Goal: Information Seeking & Learning: Compare options

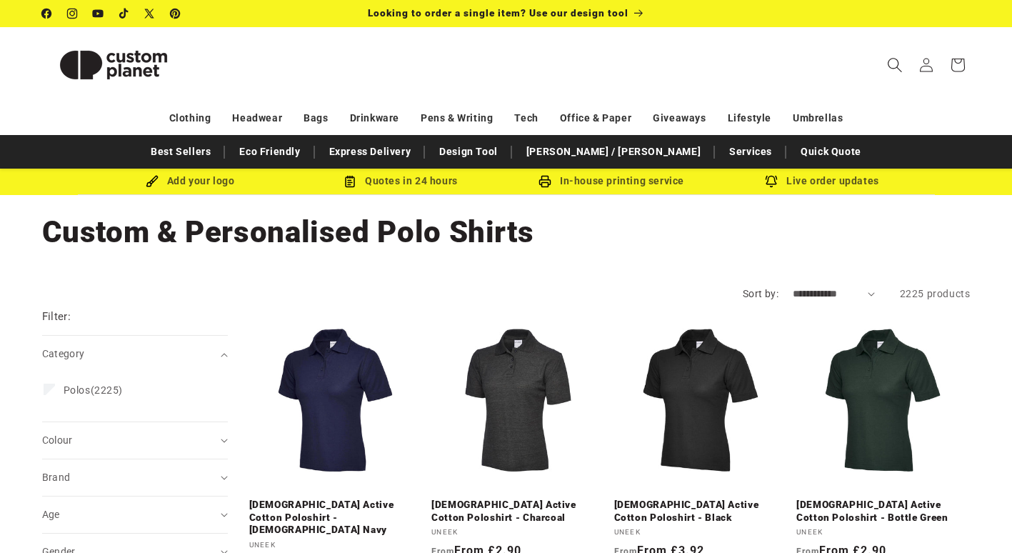
click at [894, 63] on icon "Search" at bounding box center [894, 64] width 15 height 15
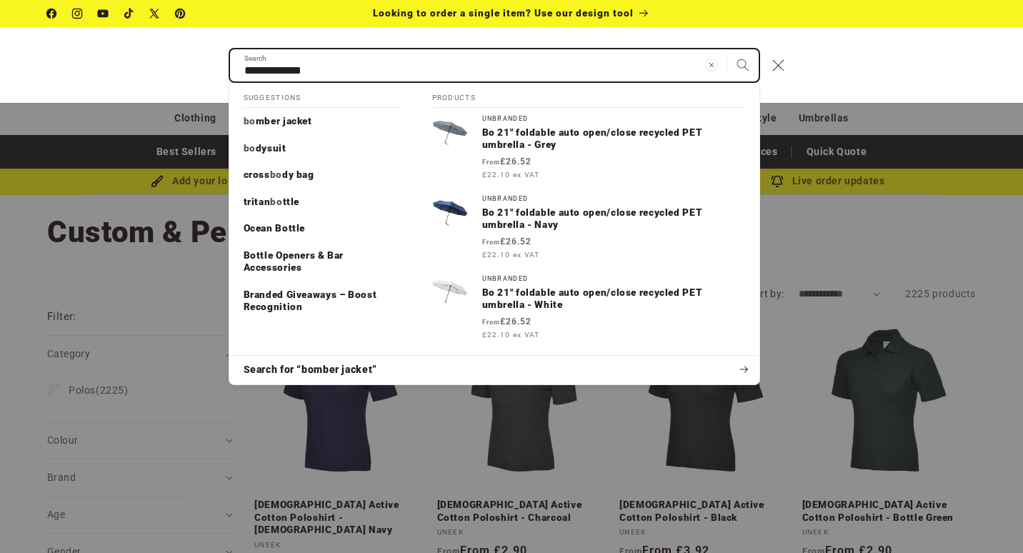
type input "**********"
click at [727, 49] on button "Search" at bounding box center [742, 64] width 31 height 31
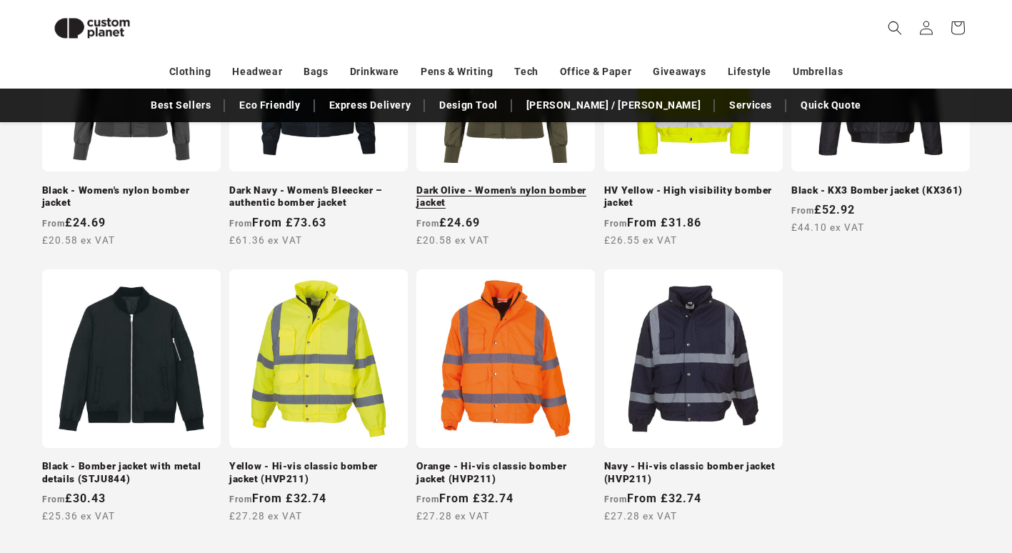
scroll to position [1427, 0]
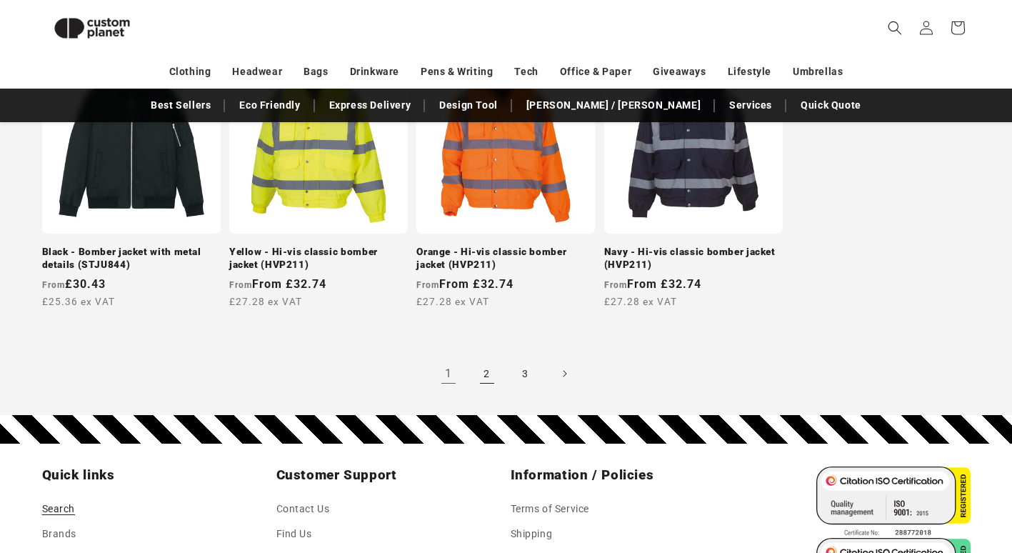
click at [494, 361] on link "2" at bounding box center [486, 373] width 31 height 31
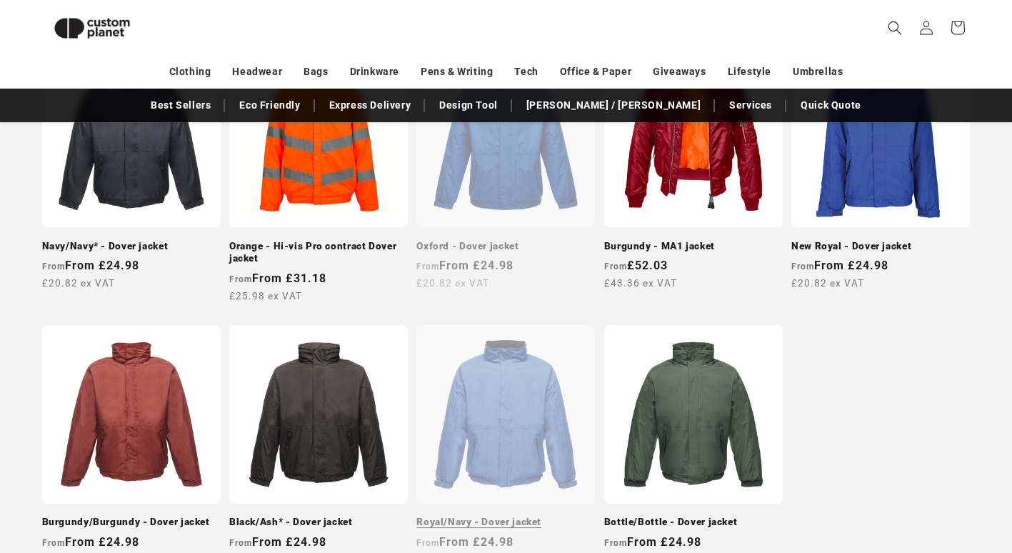
scroll to position [1337, 0]
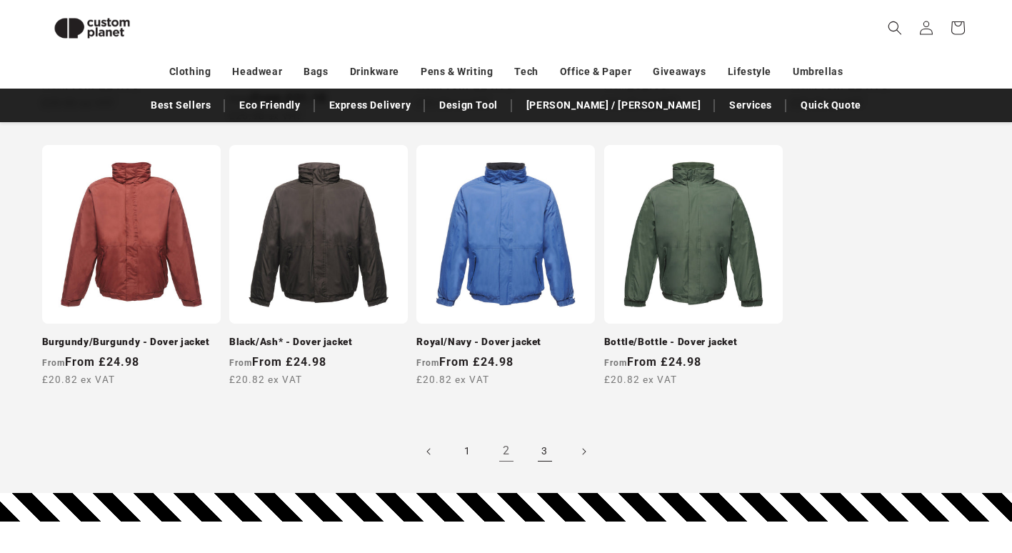
click at [544, 443] on link "3" at bounding box center [544, 451] width 31 height 31
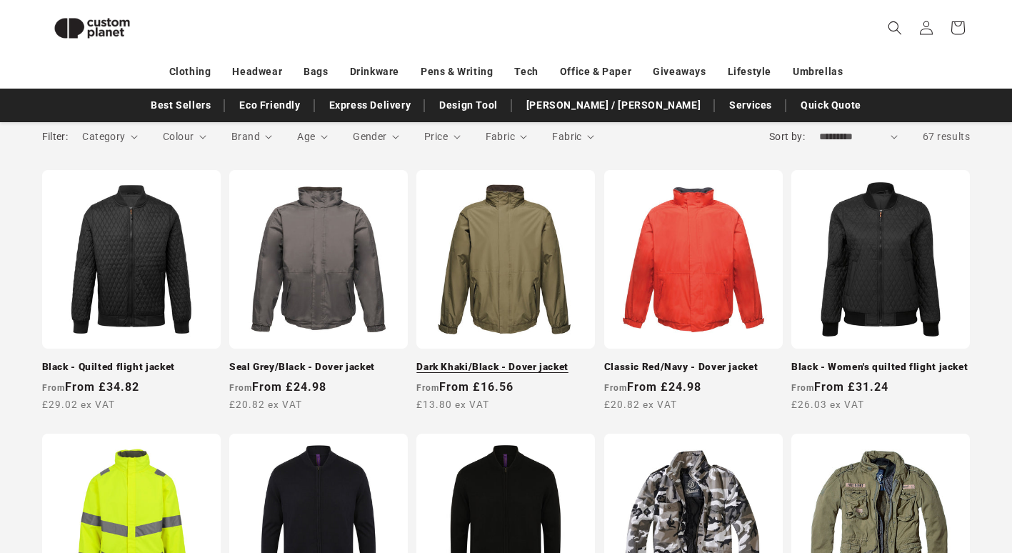
scroll to position [195, 0]
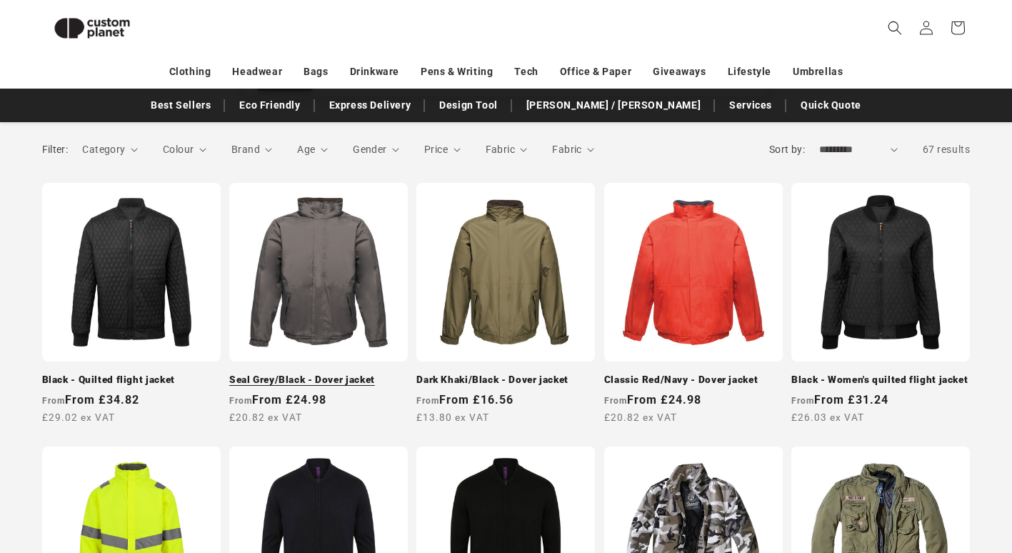
click at [286, 374] on link "Seal Grey/Black - Dover jacket" at bounding box center [318, 380] width 179 height 13
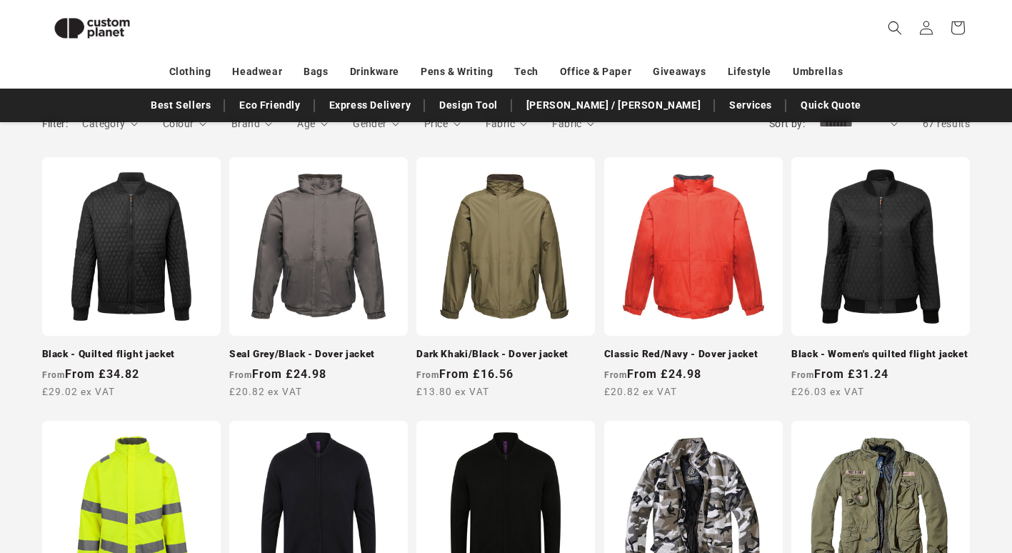
scroll to position [0, 0]
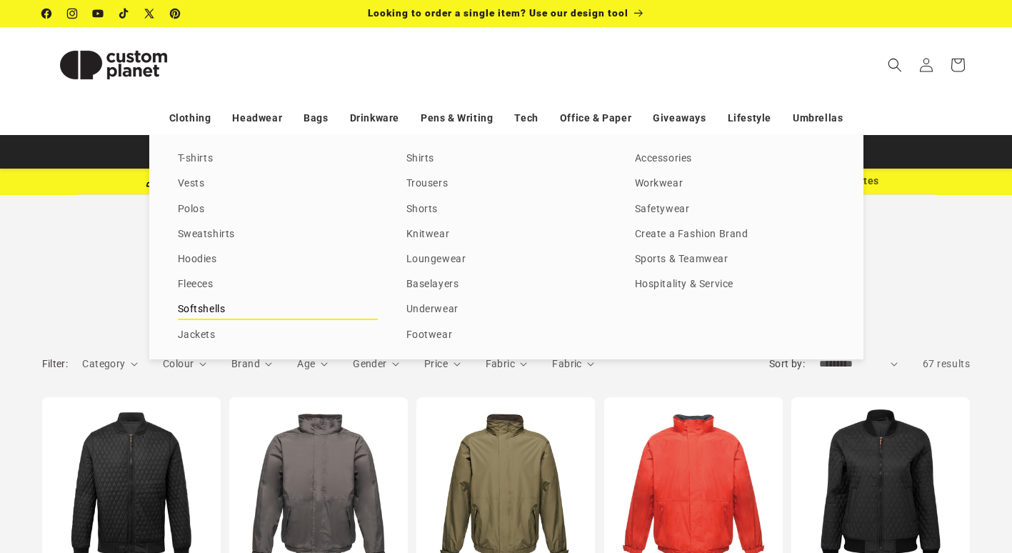
click at [208, 313] on link "Softshells" at bounding box center [278, 309] width 200 height 19
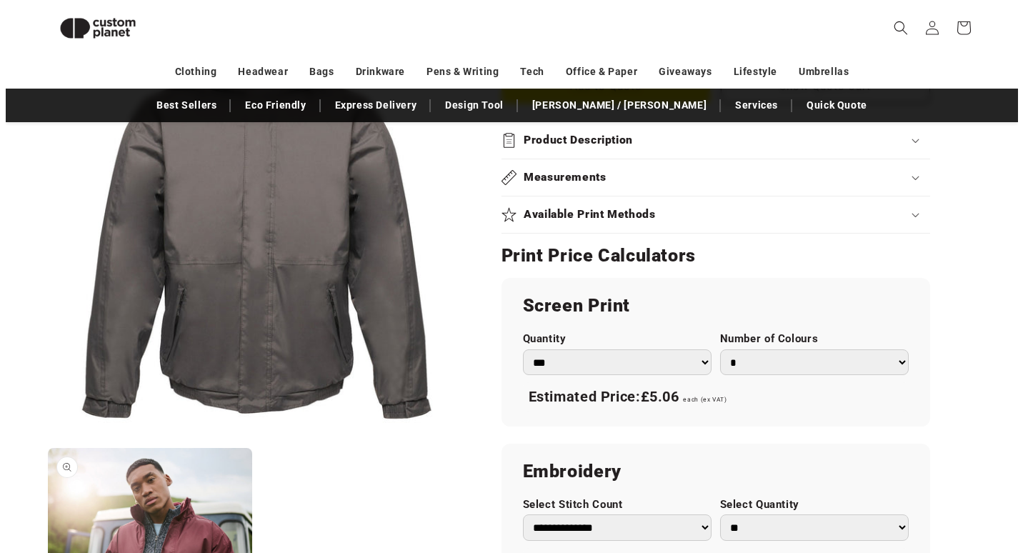
scroll to position [839, 0]
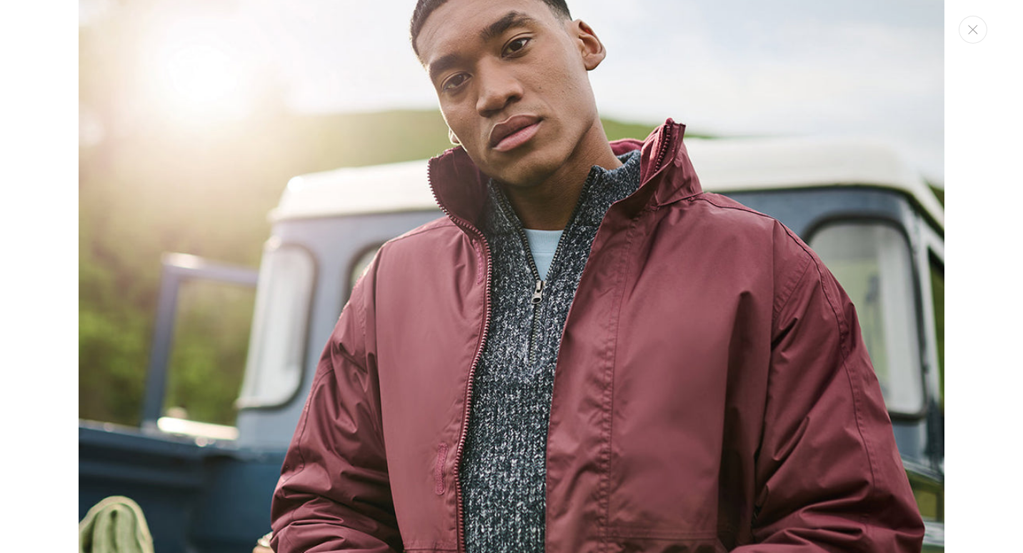
scroll to position [935, 0]
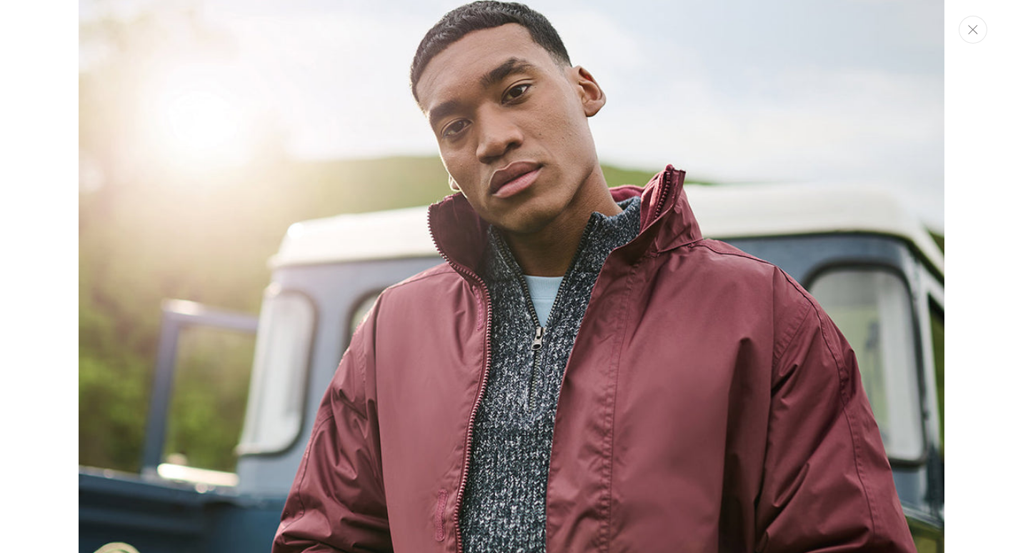
click at [975, 35] on button "Close" at bounding box center [973, 30] width 29 height 28
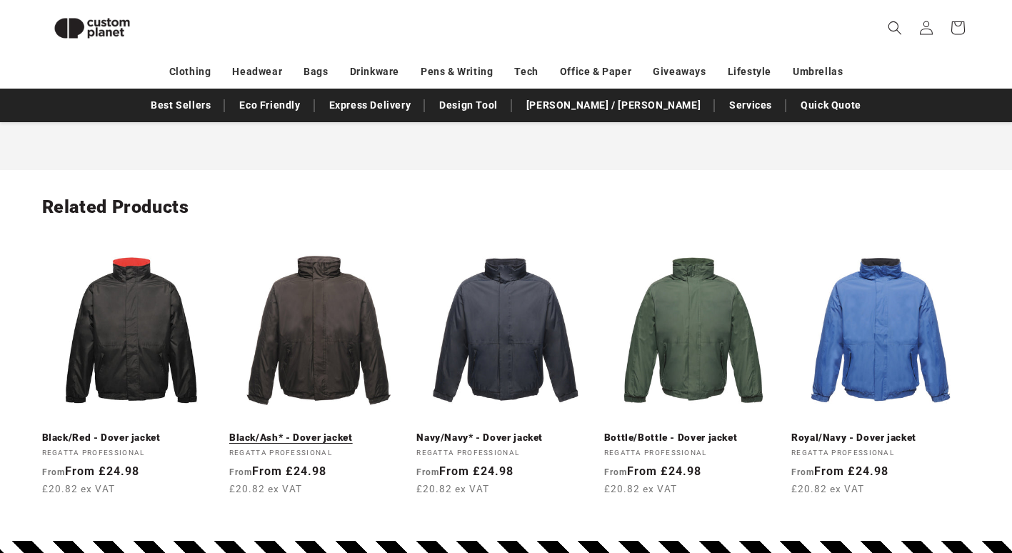
scroll to position [1613, 0]
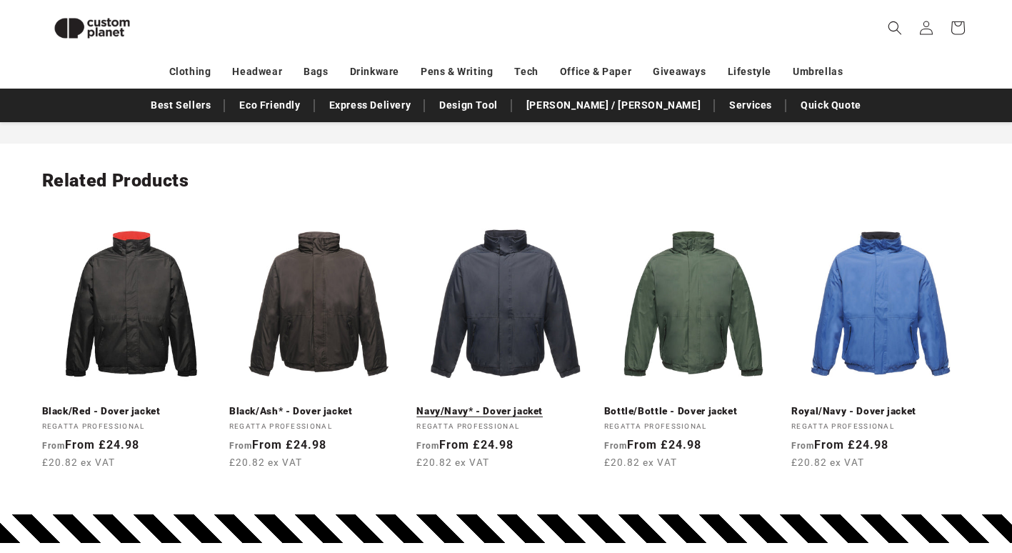
click at [493, 405] on link "Navy/Navy* - Dover jacket" at bounding box center [505, 411] width 179 height 13
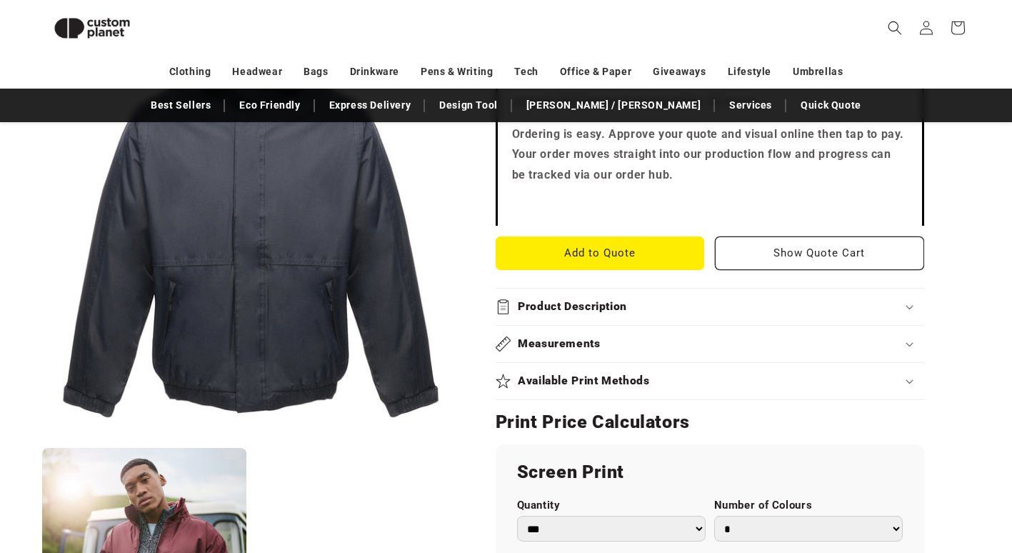
scroll to position [481, 0]
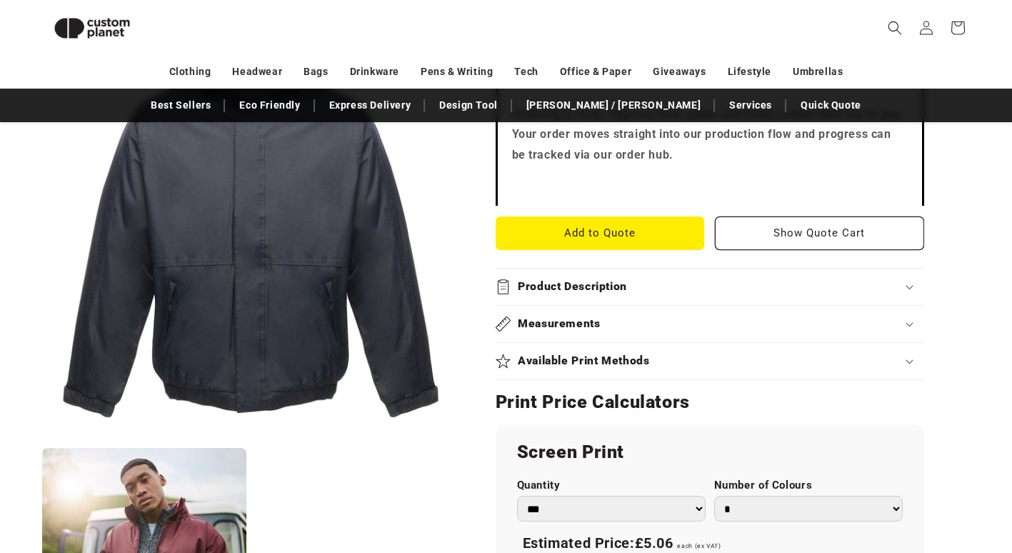
click at [601, 287] on h2 "Product Description" at bounding box center [572, 286] width 109 height 15
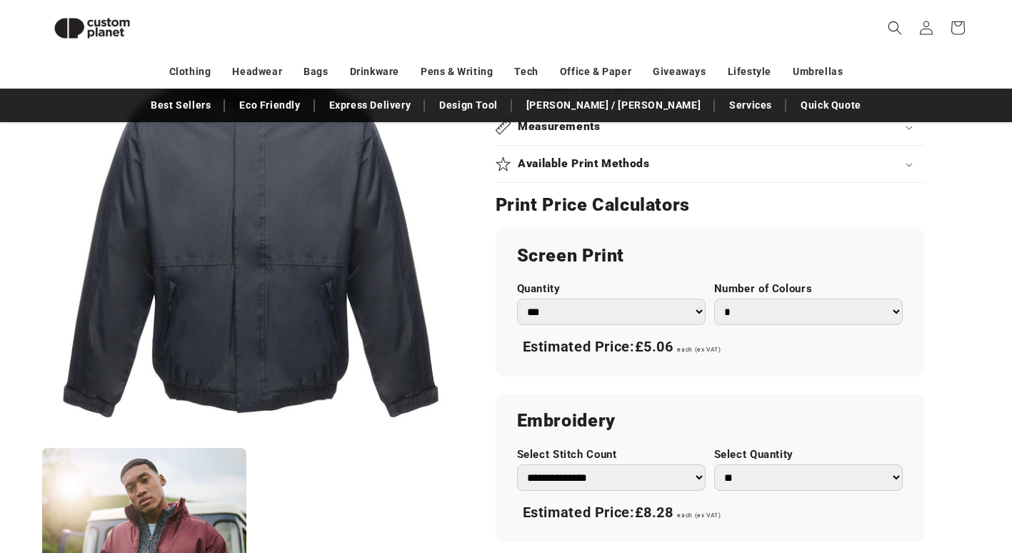
scroll to position [838, 0]
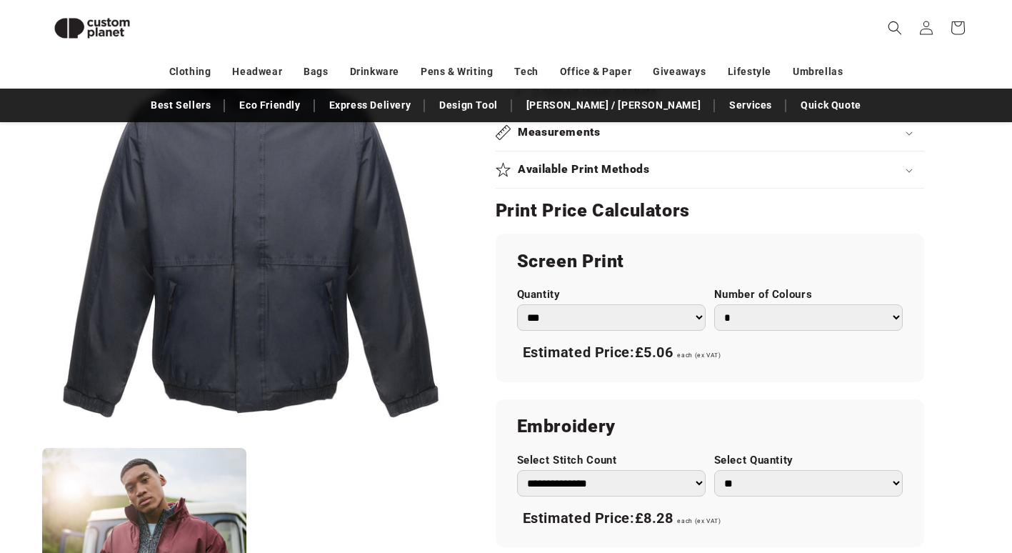
click at [665, 315] on select "*** *** *** **** **** **** ***** *****" at bounding box center [611, 317] width 189 height 26
click at [517, 304] on select "*** *** *** **** **** **** ***** *****" at bounding box center [611, 317] width 189 height 26
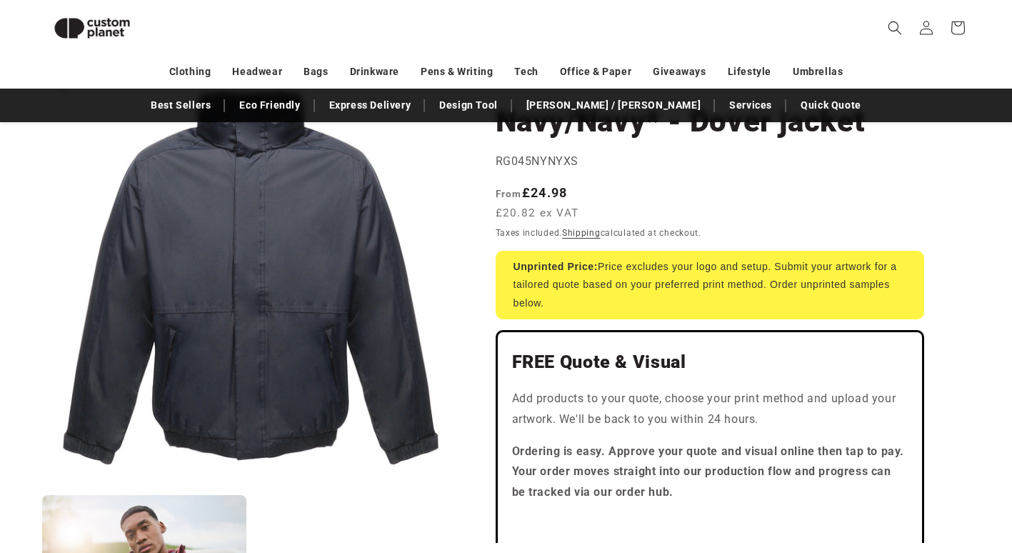
scroll to position [124, 0]
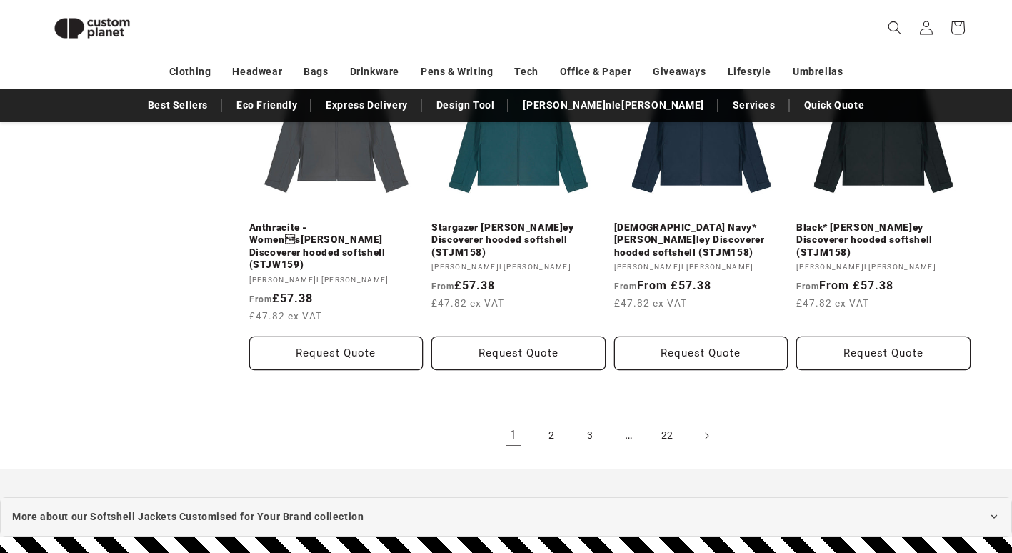
scroll to position [1766, 0]
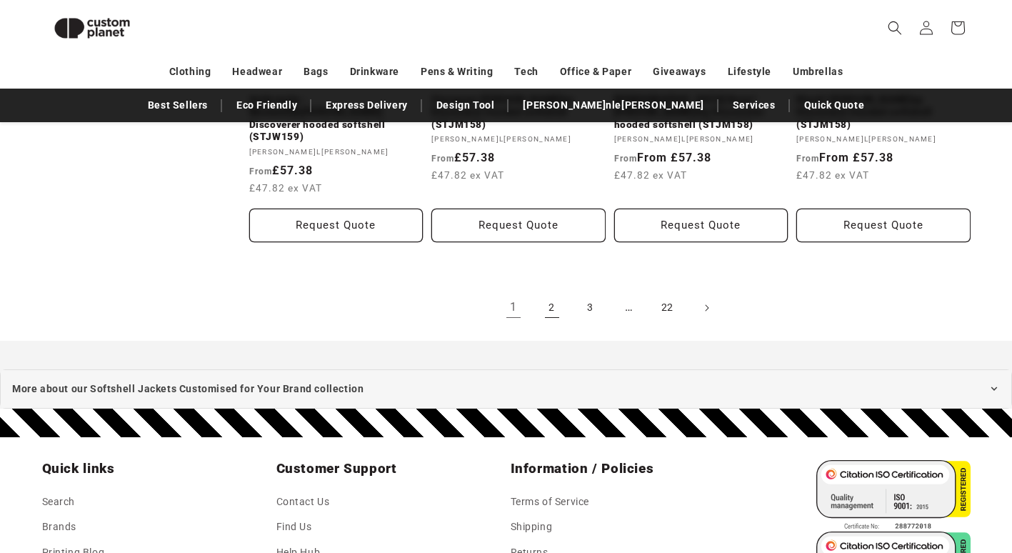
click at [556, 292] on link "2" at bounding box center [551, 307] width 31 height 31
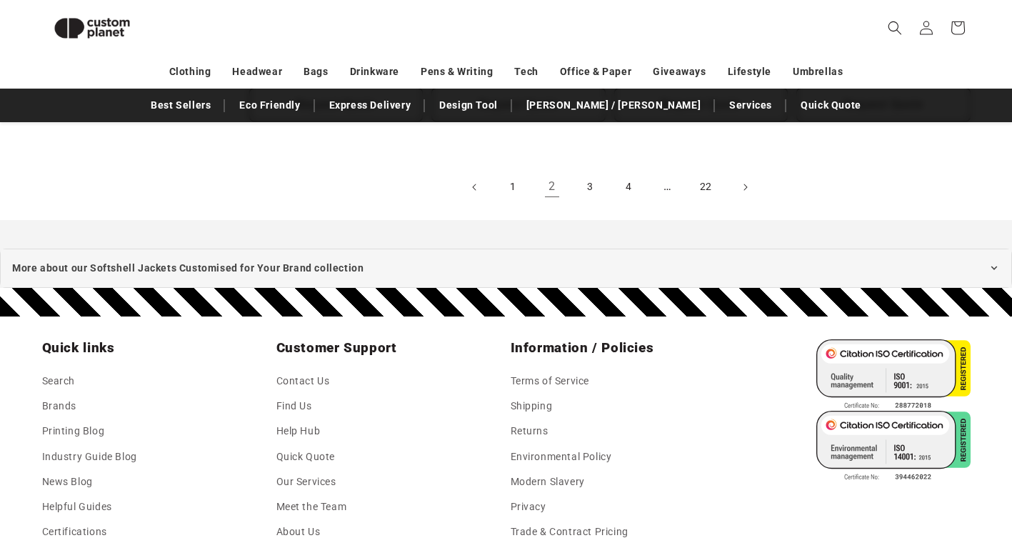
scroll to position [1838, 0]
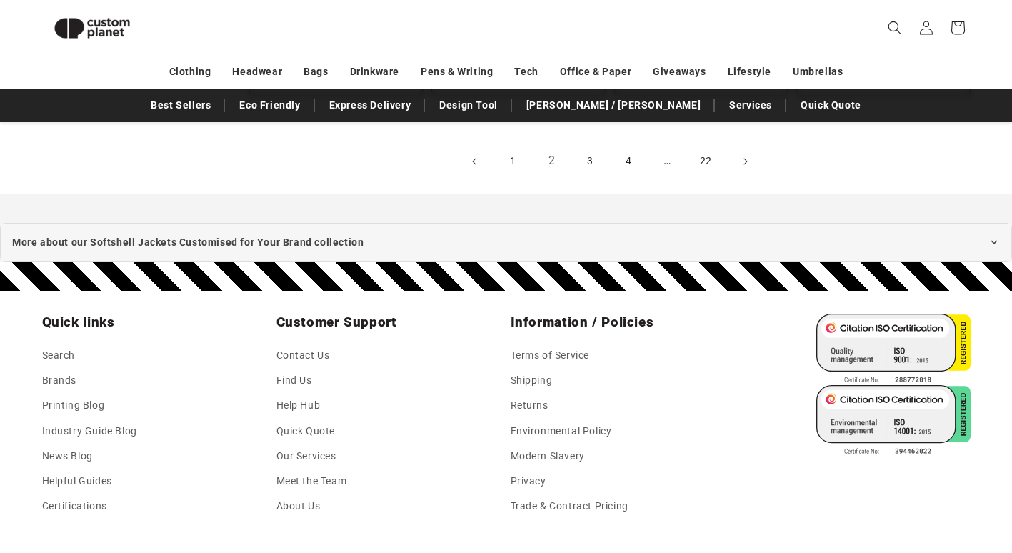
click at [590, 149] on link "3" at bounding box center [590, 161] width 31 height 31
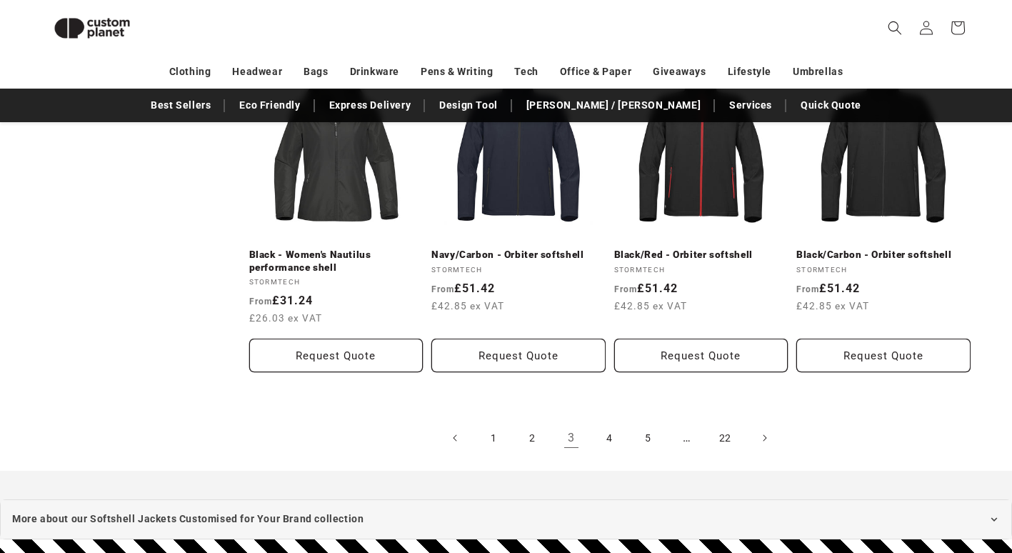
scroll to position [1623, 0]
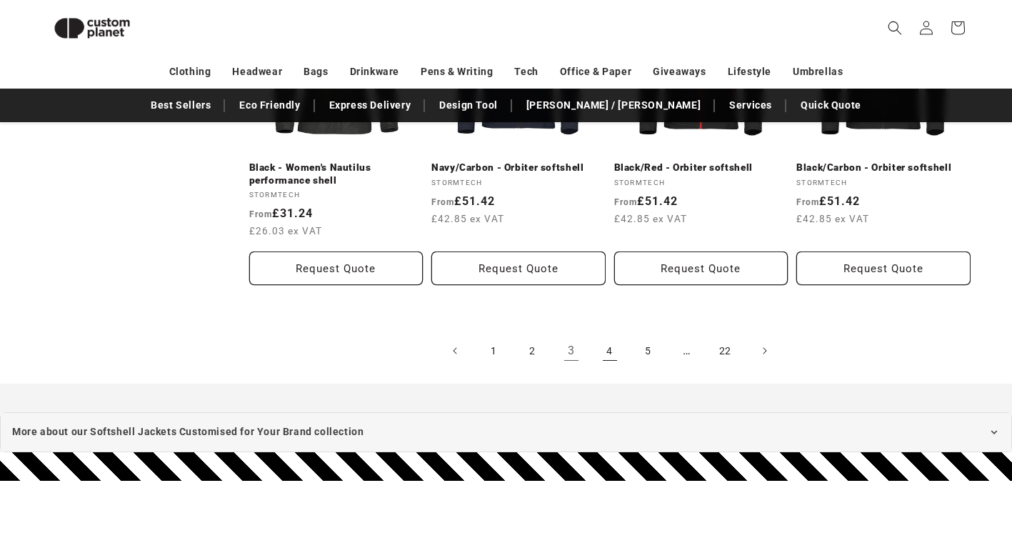
click at [620, 354] on link "4" at bounding box center [609, 350] width 31 height 31
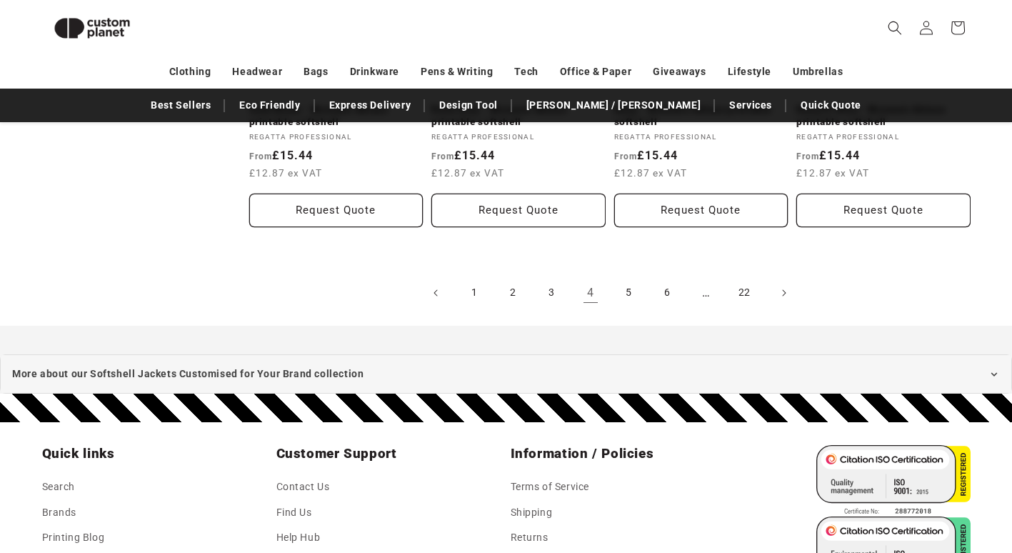
scroll to position [1695, 0]
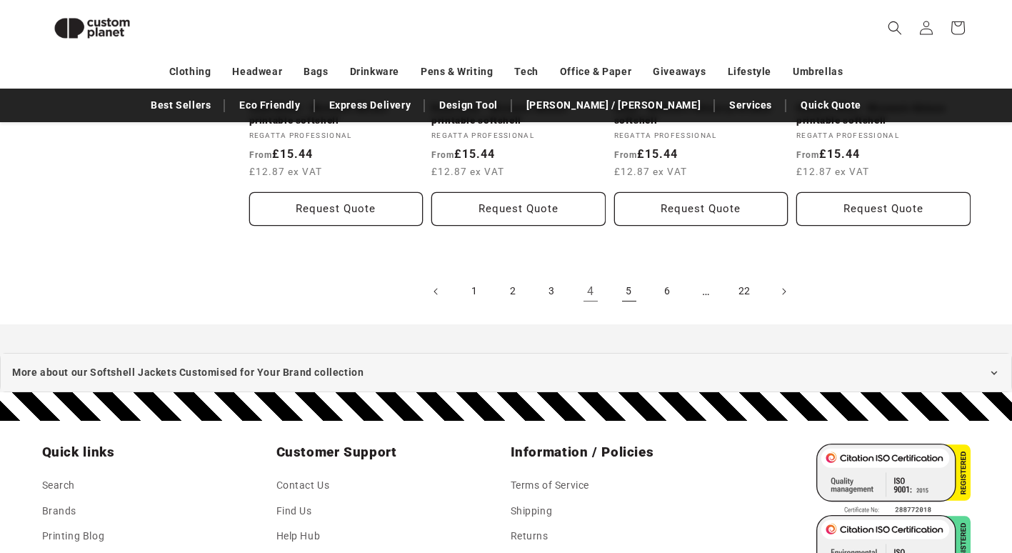
click at [626, 296] on link "5" at bounding box center [629, 291] width 31 height 31
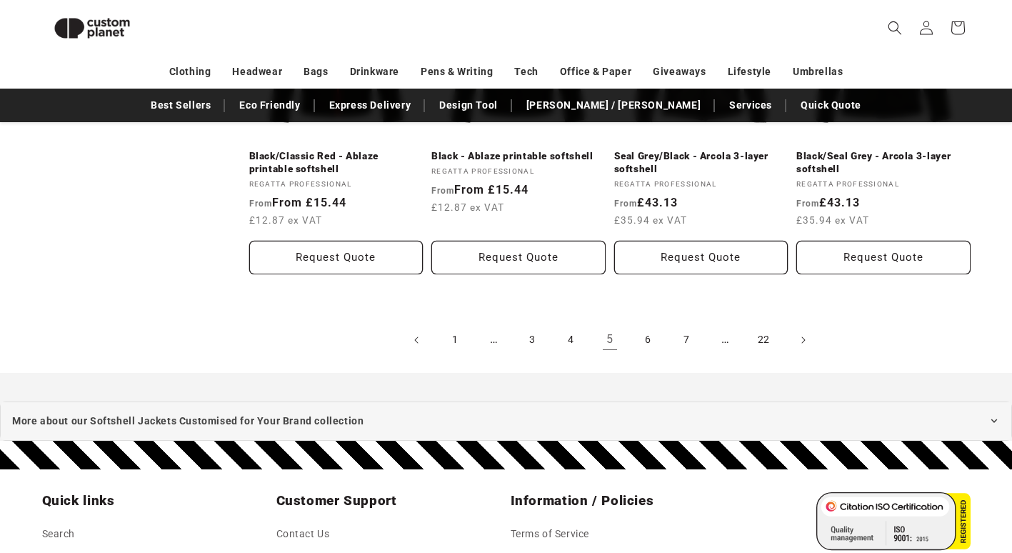
scroll to position [1695, 0]
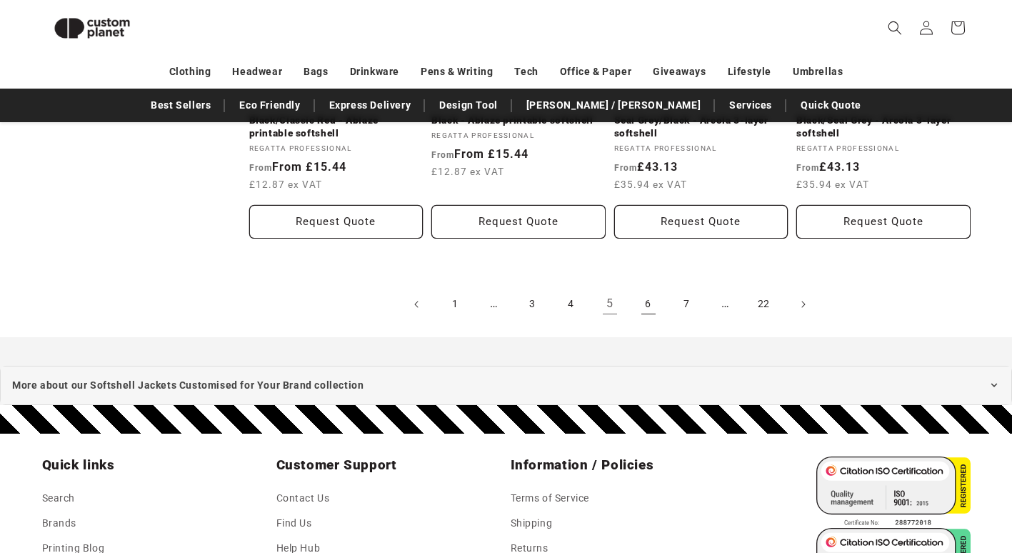
click at [656, 309] on link "6" at bounding box center [648, 304] width 31 height 31
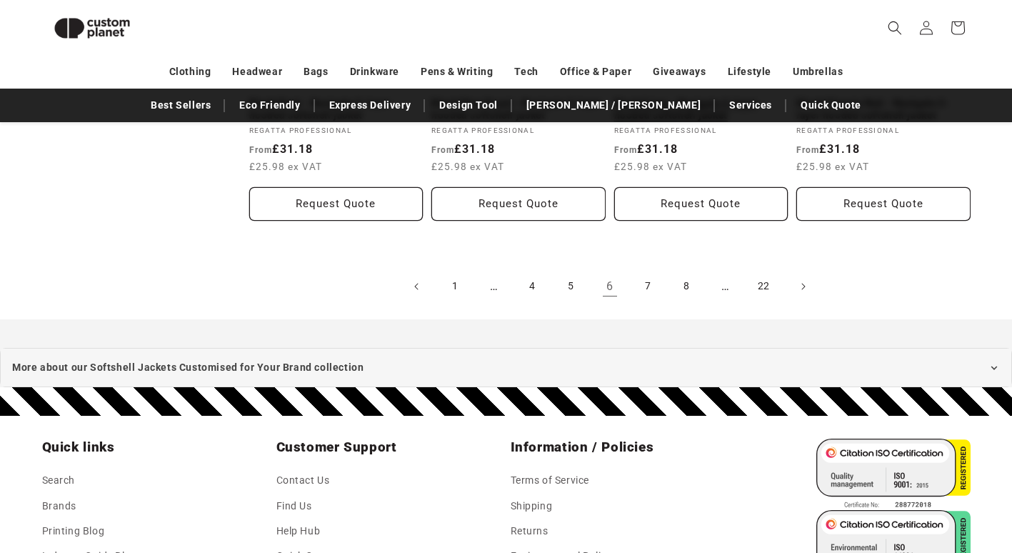
scroll to position [1695, 0]
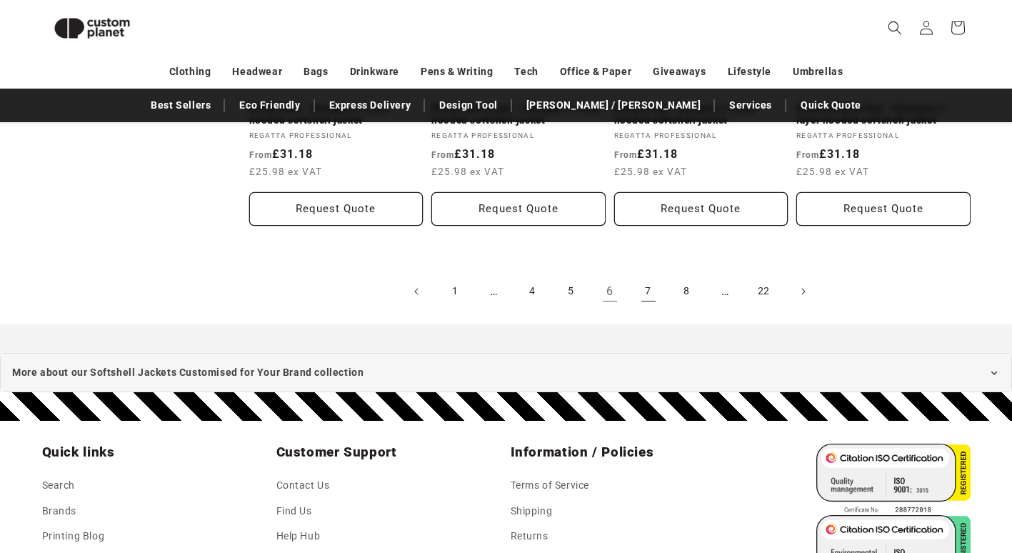
click at [645, 294] on link "7" at bounding box center [648, 291] width 31 height 31
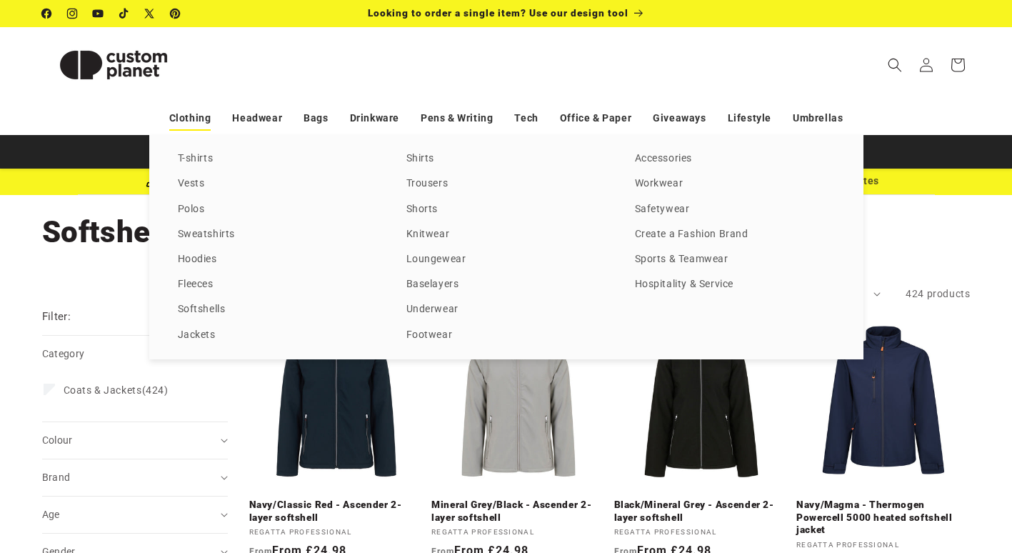
click at [200, 126] on link "Clothing" at bounding box center [190, 118] width 42 height 25
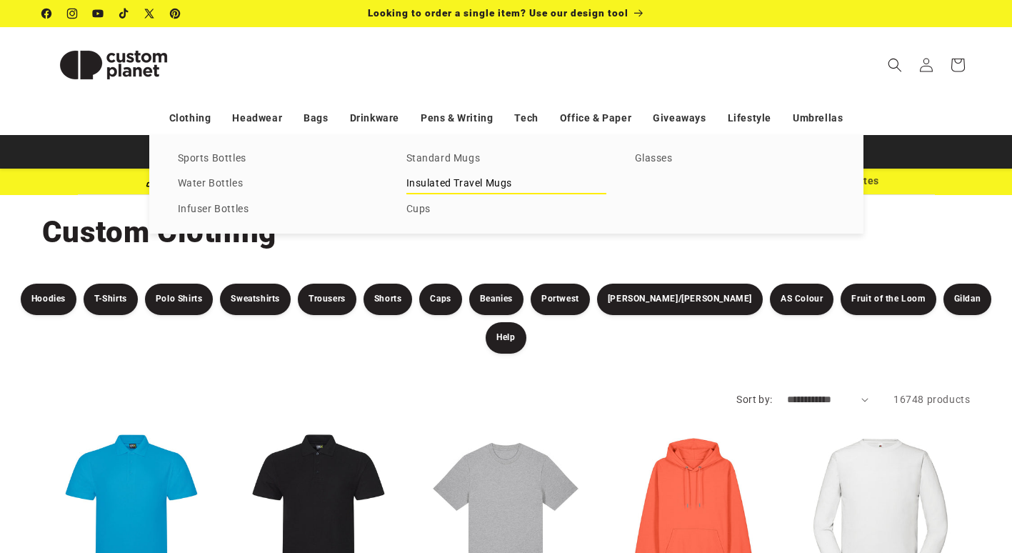
click at [421, 188] on link "Insulated Travel Mugs" at bounding box center [506, 183] width 200 height 19
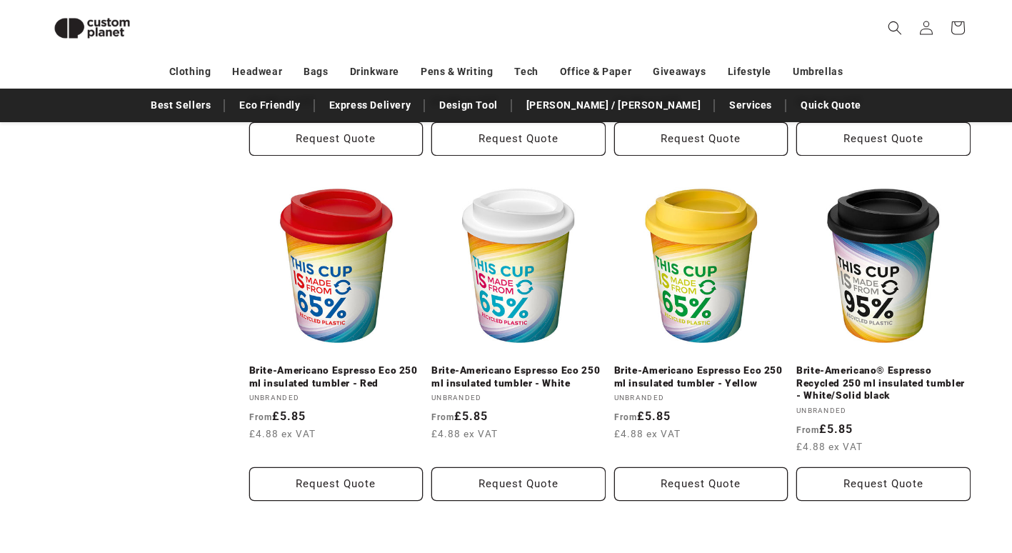
scroll to position [1481, 0]
